Goal: Transaction & Acquisition: Purchase product/service

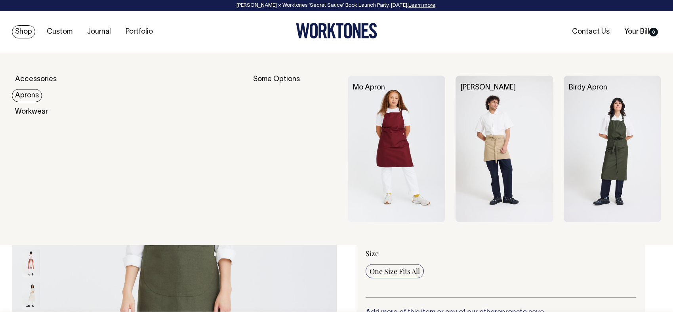
click at [32, 97] on link "Aprons" at bounding box center [27, 95] width 30 height 13
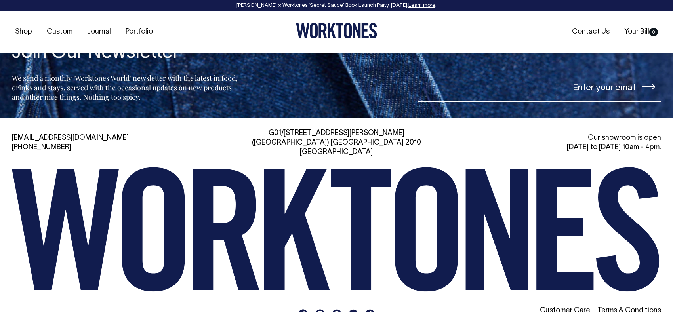
scroll to position [947, 0]
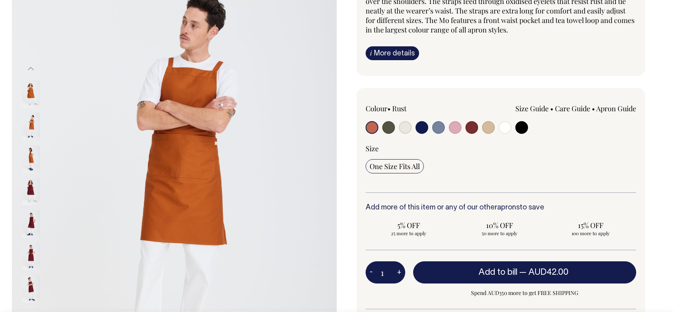
scroll to position [105, 0]
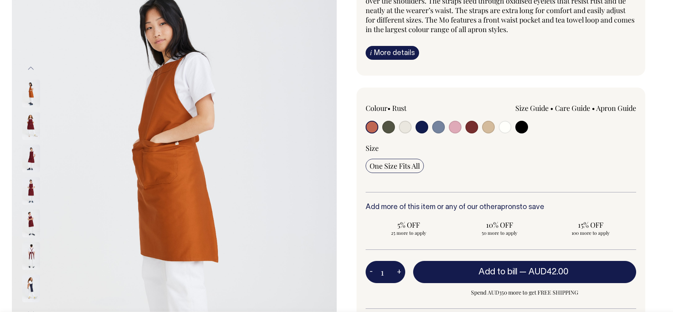
click at [30, 289] on img at bounding box center [31, 288] width 18 height 28
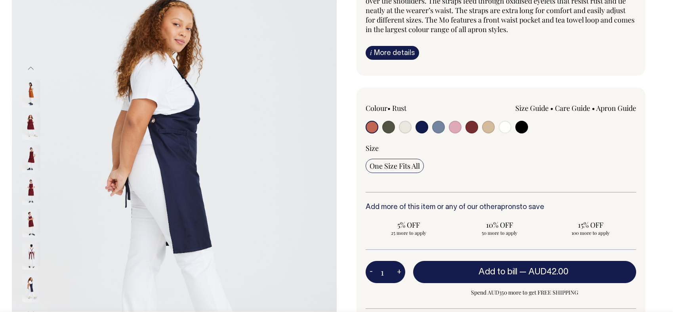
click at [28, 185] on img at bounding box center [31, 191] width 18 height 28
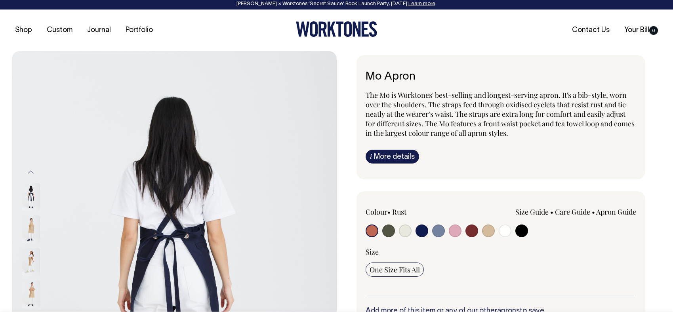
scroll to position [1, 0]
